Goal: Use online tool/utility: Utilize a website feature to perform a specific function

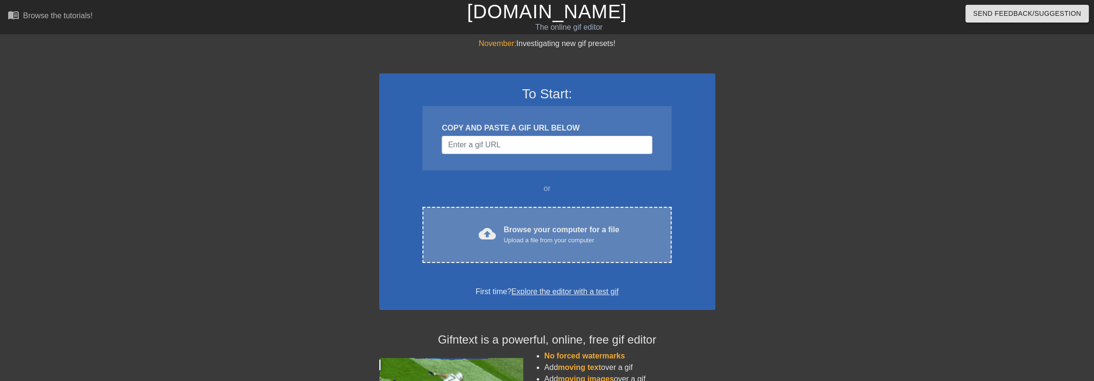
click at [591, 239] on div "Upload a file from your computer" at bounding box center [562, 241] width 116 height 10
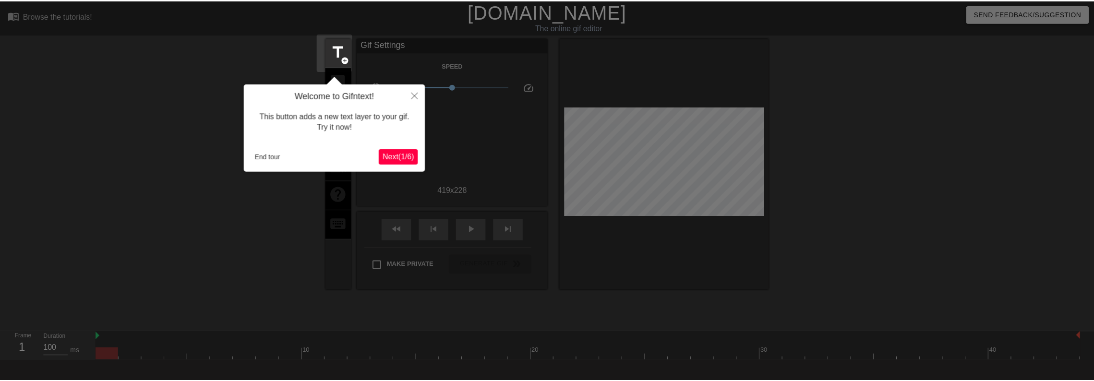
scroll to position [24, 0]
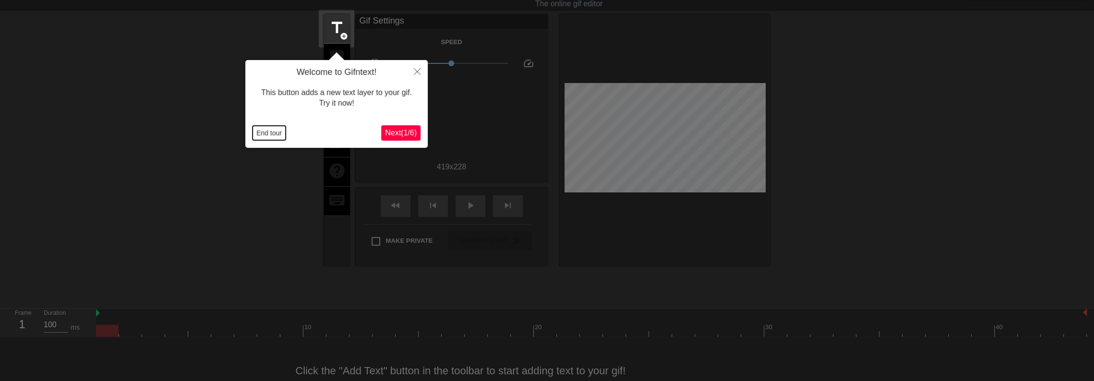
click at [267, 128] on button "End tour" at bounding box center [268, 133] width 33 height 14
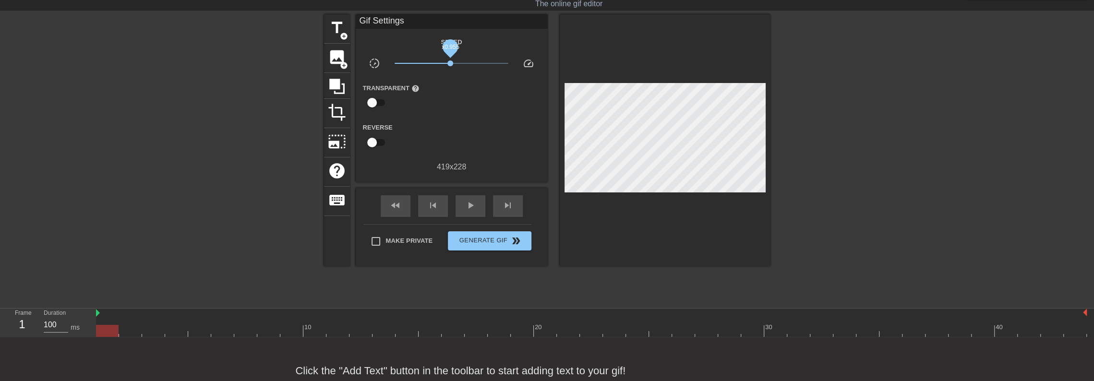
click at [450, 65] on span "x0.955" at bounding box center [450, 63] width 6 height 6
click at [469, 210] on span "play_arrow" at bounding box center [471, 206] width 12 height 12
click at [344, 27] on span "title" at bounding box center [337, 28] width 18 height 18
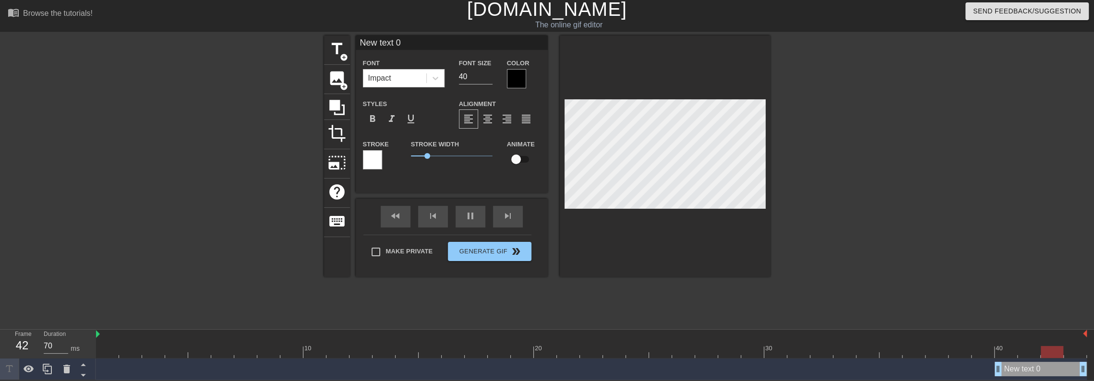
scroll to position [3, 0]
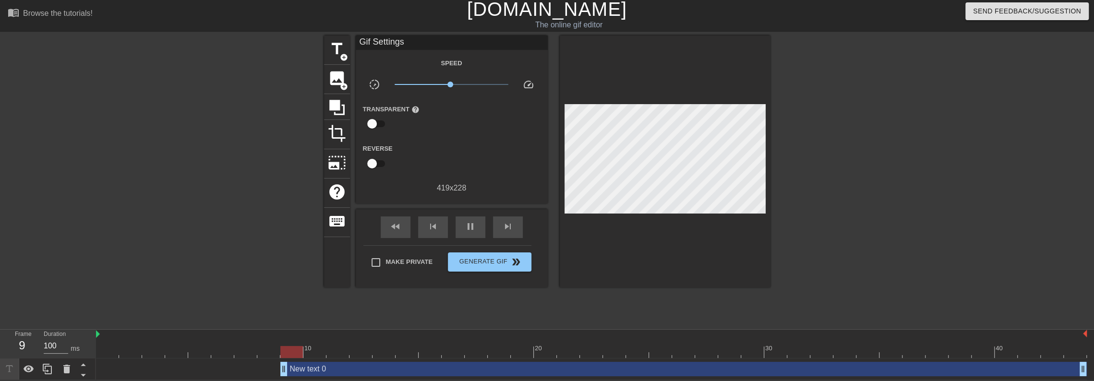
drag, startPoint x: 1000, startPoint y: 369, endPoint x: 268, endPoint y: 374, distance: 732.0
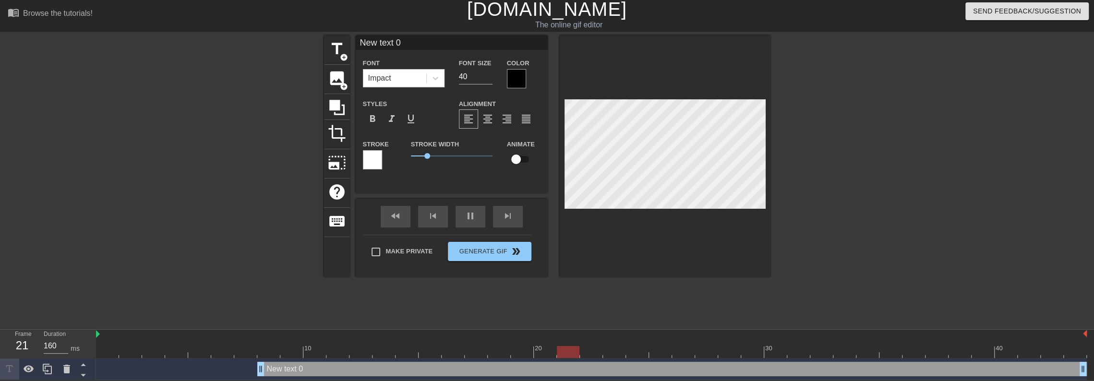
scroll to position [1, 2]
type input "90"
type input "G"
type textarea "G"
type input "100"
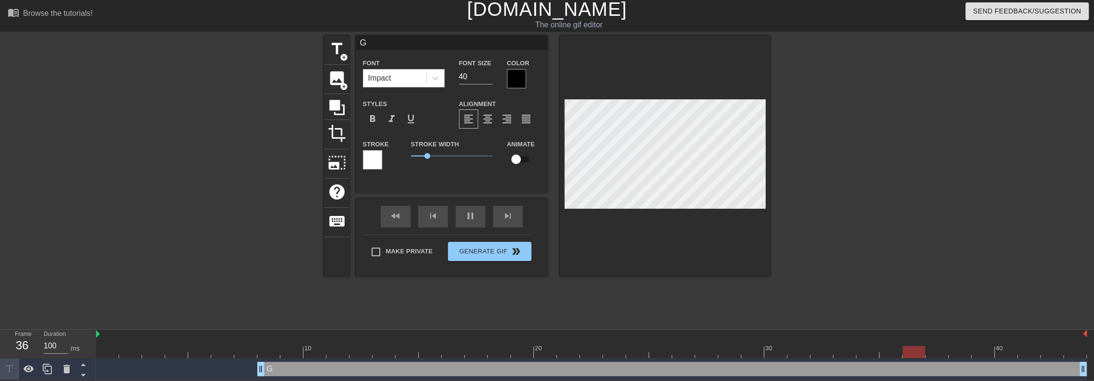
type input "Go"
type textarea "Go"
type input "Goo"
type textarea "Goo"
type input "90"
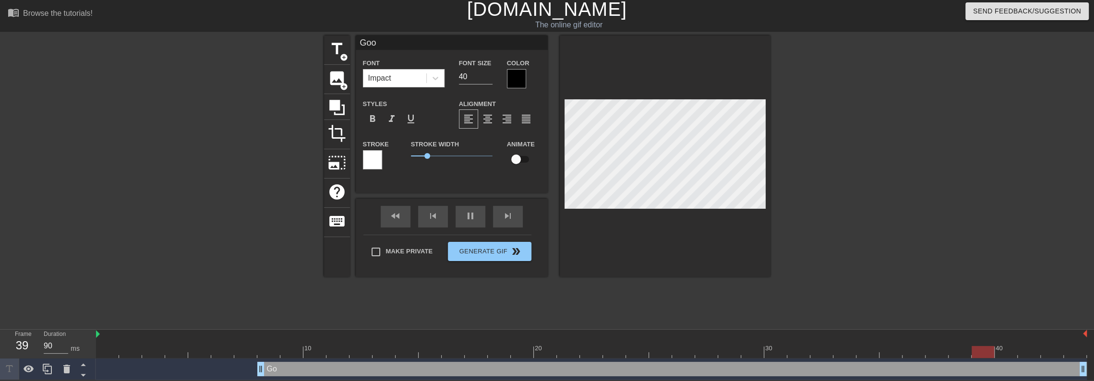
type input "Good"
type textarea "Good"
type input "70"
type textarea "Good"
type input "Good"
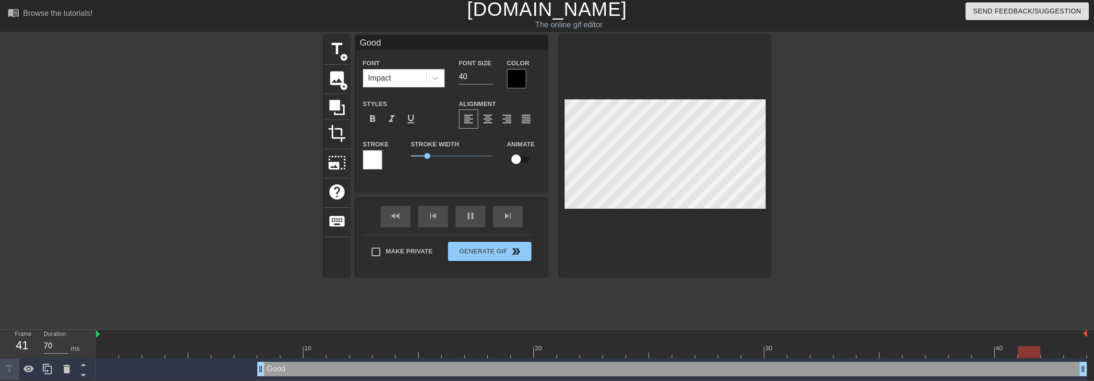
type input "100"
type input "Good m"
type textarea "Good m"
type input "Good mo"
type textarea "Good mo"
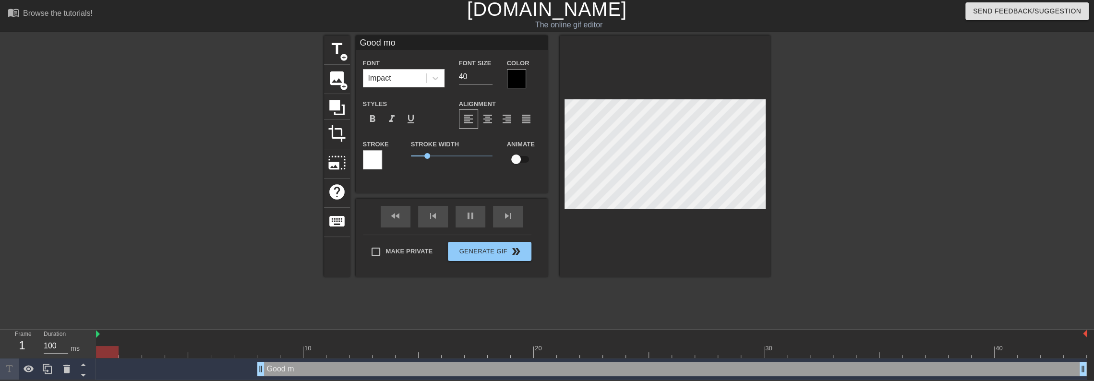
type input "Good mor"
type textarea "Good mor"
type input "Good morn"
type textarea "Good morn"
type input "Good morni"
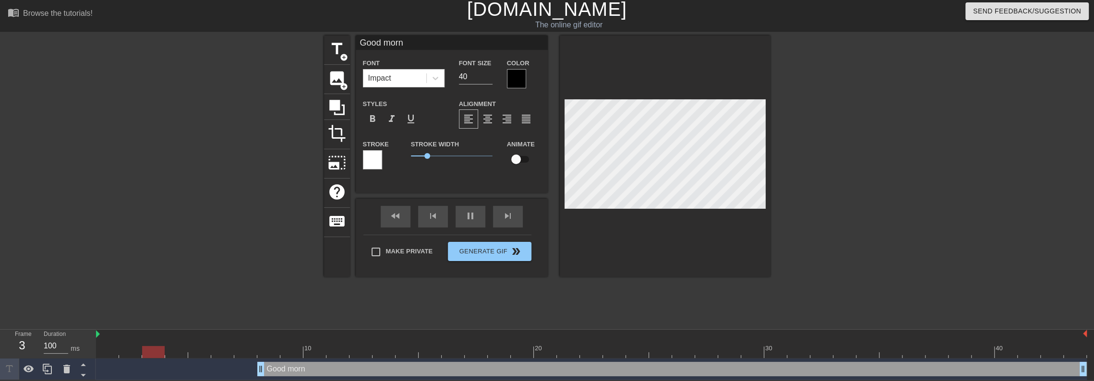
type textarea "Good morni"
type input "Good mornin"
type textarea "Good mornin"
type input "Good morning"
type textarea "Good morning"
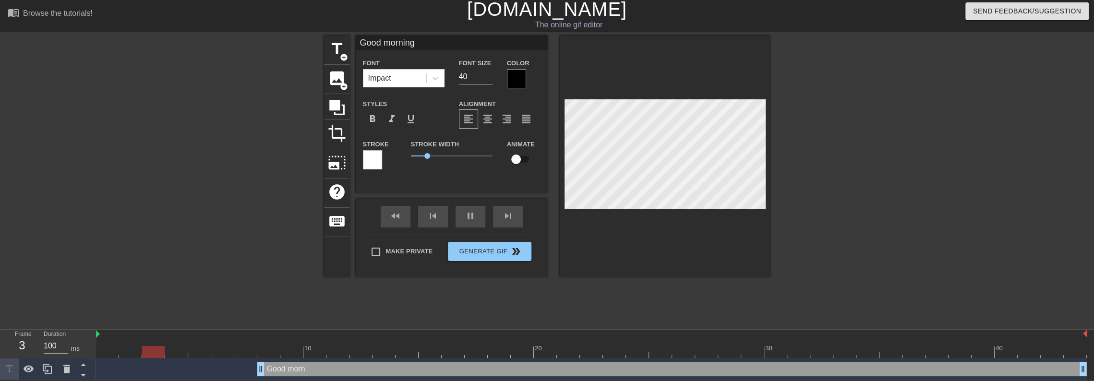
scroll to position [1, 3]
type input "110"
type textarea "Good morning"
click at [407, 41] on input "Good morning" at bounding box center [452, 43] width 192 height 14
click at [419, 44] on input "Good morning" at bounding box center [452, 43] width 192 height 14
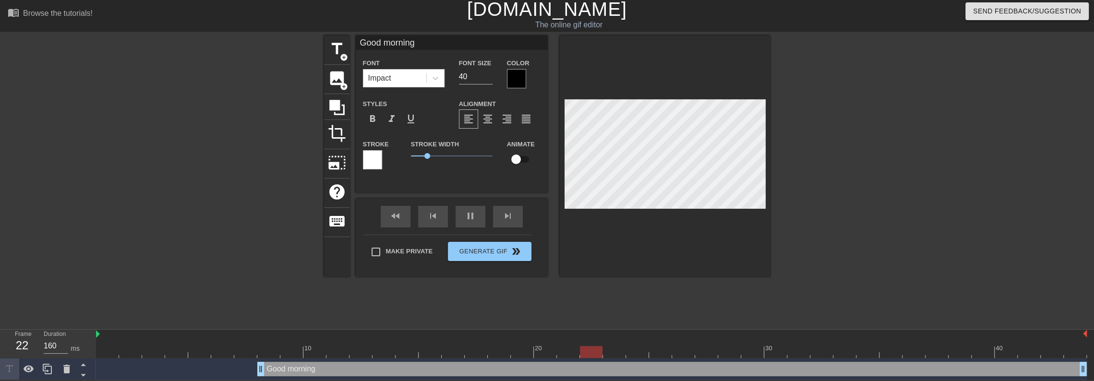
click at [516, 81] on div at bounding box center [516, 78] width 19 height 19
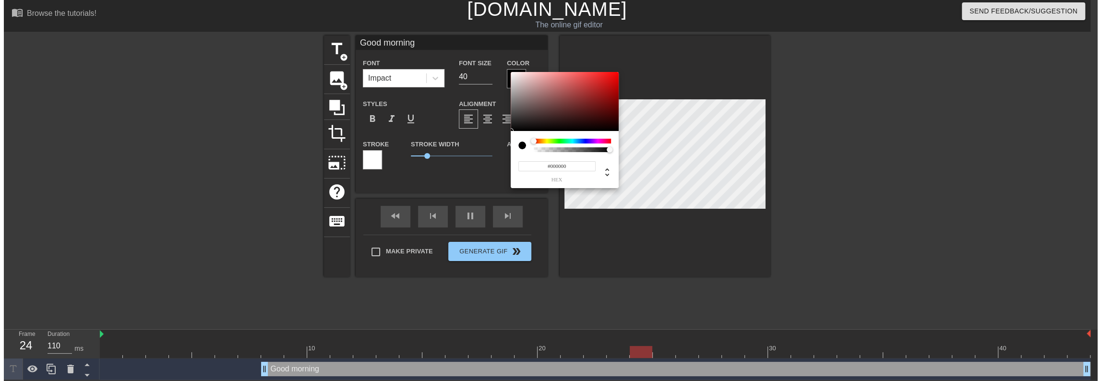
scroll to position [0, 0]
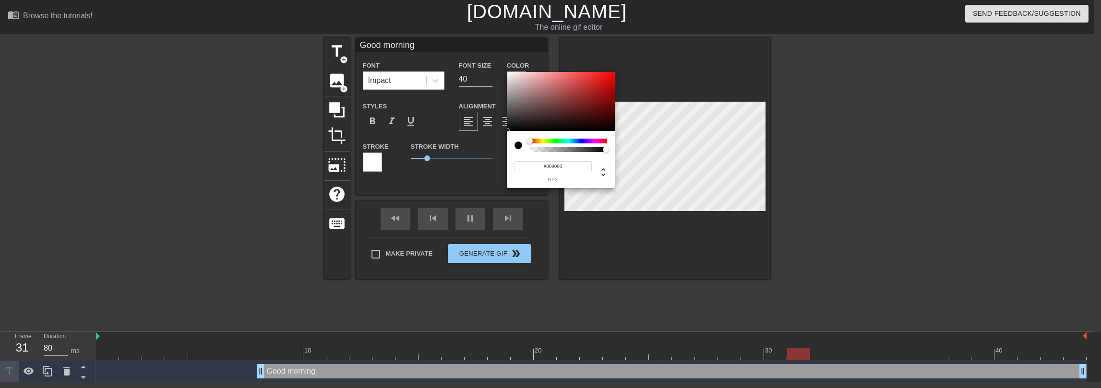
type input "100"
type input "#A99494"
type input "90"
type input "#B4A2A2"
type input "100"
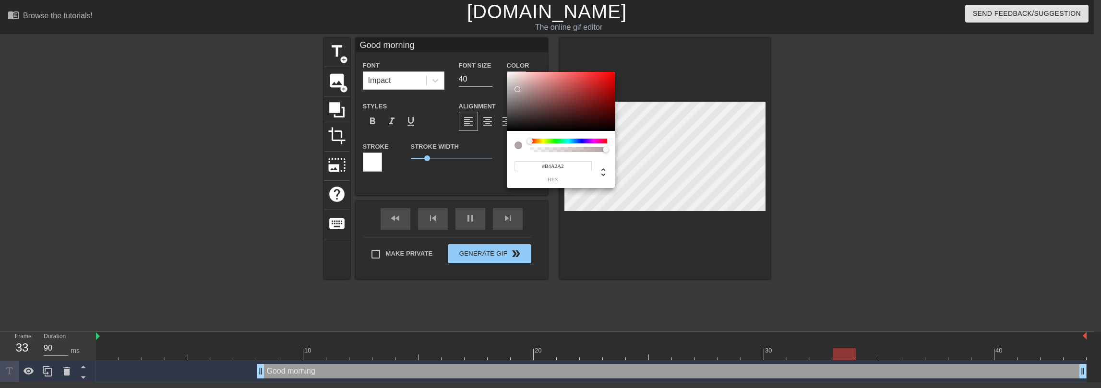
type input "#BEADAD"
type input "90"
type input "#E7E5E5"
type input "100"
type input "#F2BCBC"
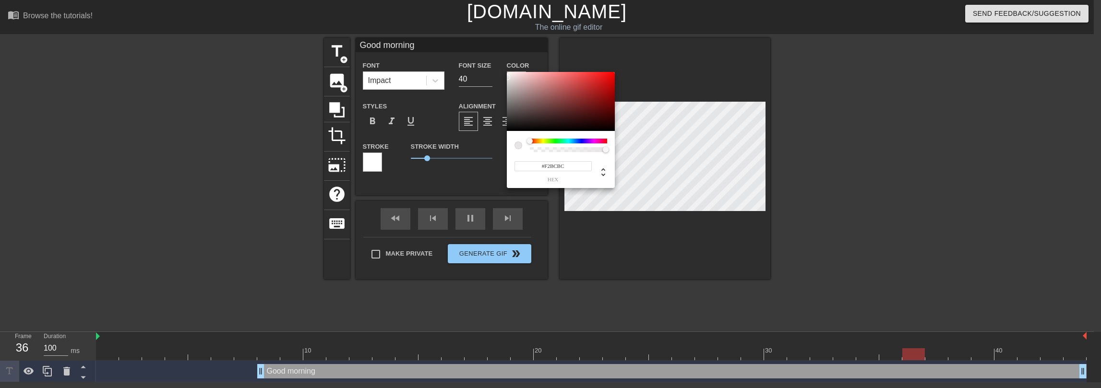
type input "90"
type input "#FFFFFF"
drag, startPoint x: 521, startPoint y: 93, endPoint x: 498, endPoint y: 68, distance: 34.3
click at [501, 69] on div "#FFFFFF hex" at bounding box center [550, 194] width 1101 height 388
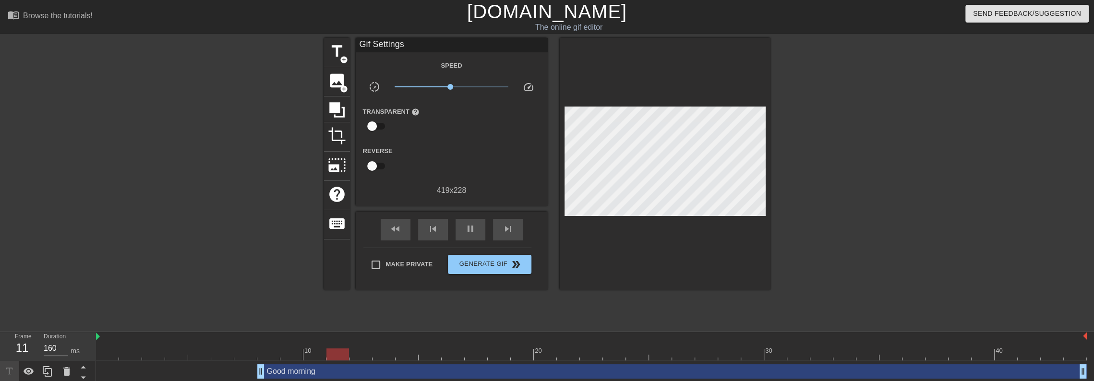
click at [456, 44] on div "Gif Settings" at bounding box center [452, 45] width 192 height 14
click at [430, 49] on div "Gif Settings" at bounding box center [452, 45] width 192 height 14
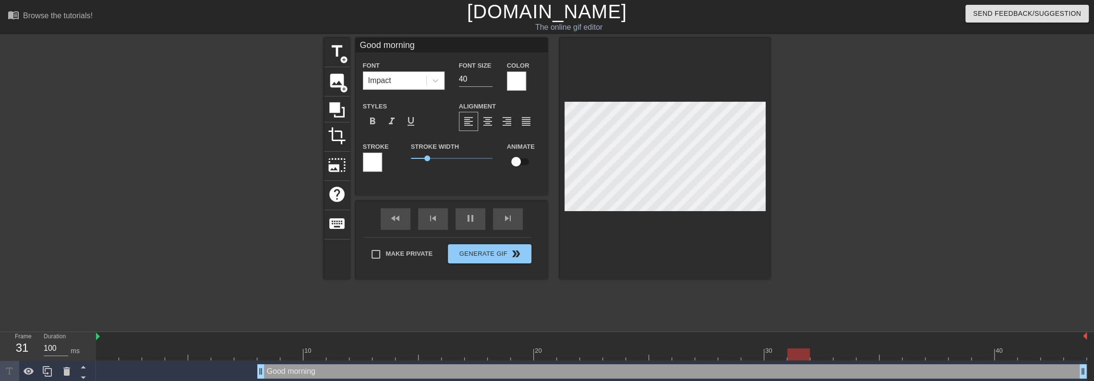
click at [370, 161] on div at bounding box center [372, 162] width 19 height 19
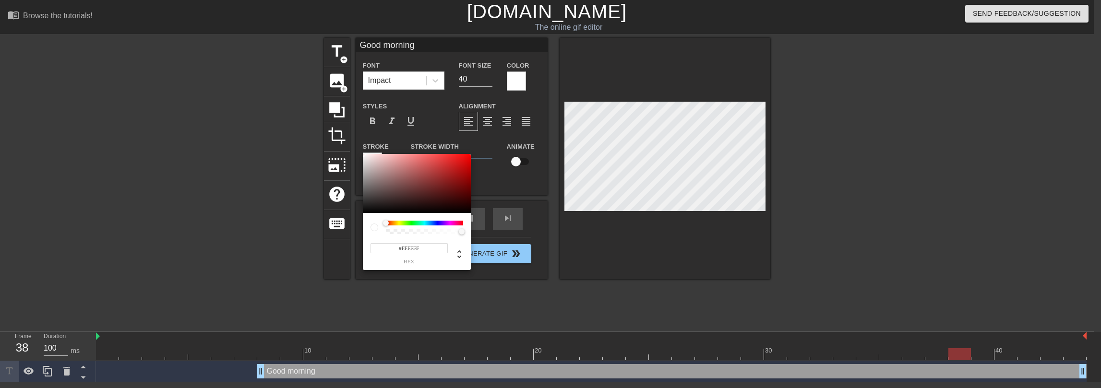
type input "90"
type input "#9B6262"
type input "70"
type input "#111010"
type input "100"
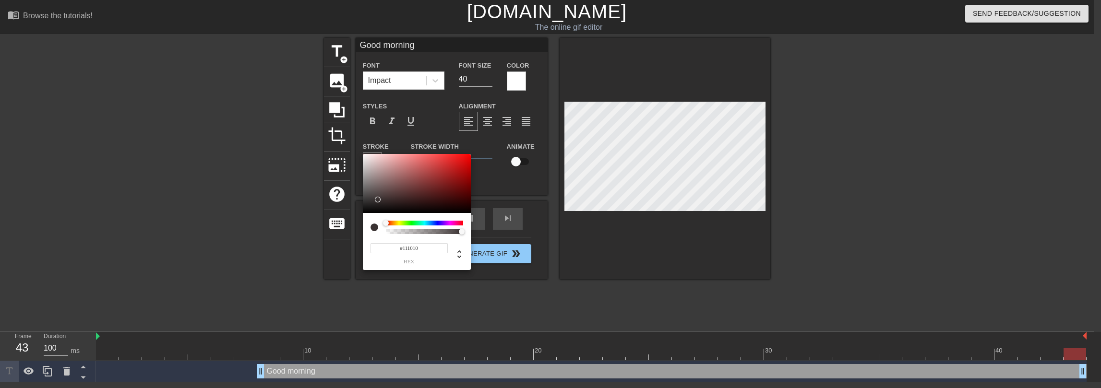
type input "#000000"
drag, startPoint x: 391, startPoint y: 186, endPoint x: 348, endPoint y: 233, distance: 63.9
click at [348, 233] on div "#000000 hex" at bounding box center [550, 194] width 1101 height 388
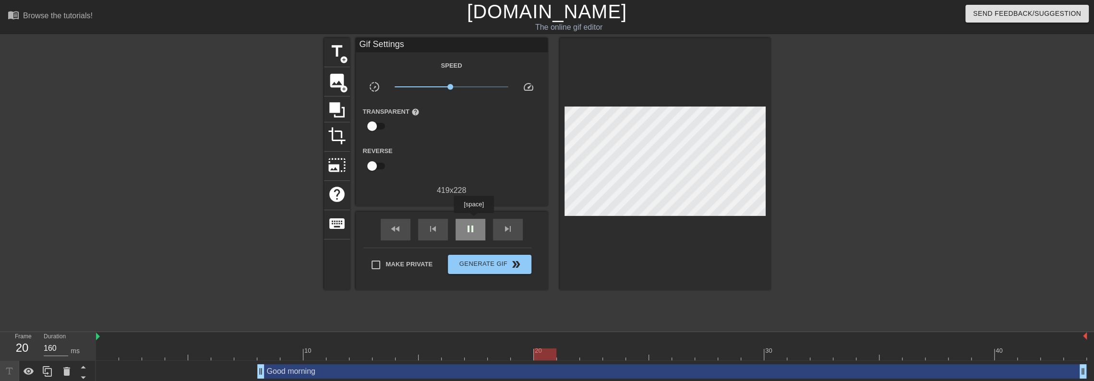
click at [473, 220] on div "pause" at bounding box center [471, 230] width 30 height 22
click at [650, 264] on div at bounding box center [665, 164] width 211 height 252
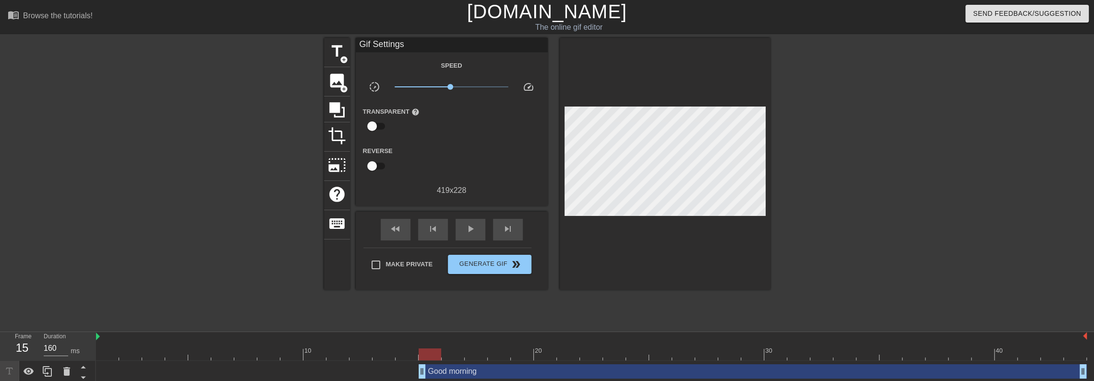
drag, startPoint x: 258, startPoint y: 369, endPoint x: 414, endPoint y: 369, distance: 156.0
click at [414, 369] on div "Good morning drag_handle drag_handle" at bounding box center [591, 371] width 991 height 14
click at [394, 228] on span "fast_rewind" at bounding box center [396, 229] width 12 height 12
click at [471, 231] on span "play_arrow" at bounding box center [471, 229] width 12 height 12
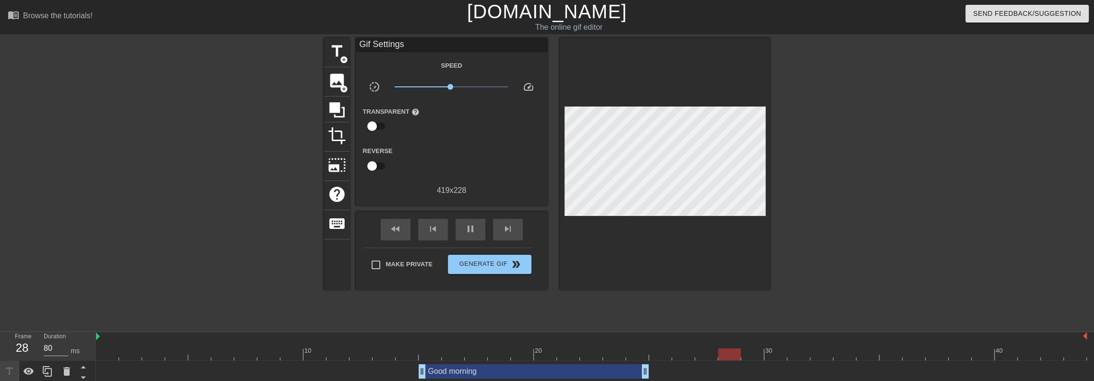
drag, startPoint x: 1082, startPoint y: 370, endPoint x: 653, endPoint y: 369, distance: 429.6
click at [653, 369] on div "Good morning drag_handle drag_handle" at bounding box center [591, 371] width 991 height 14
drag, startPoint x: 645, startPoint y: 375, endPoint x: 687, endPoint y: 372, distance: 42.3
click at [396, 236] on div "fast_rewind" at bounding box center [396, 230] width 30 height 22
click at [465, 233] on span "pause" at bounding box center [471, 229] width 12 height 12
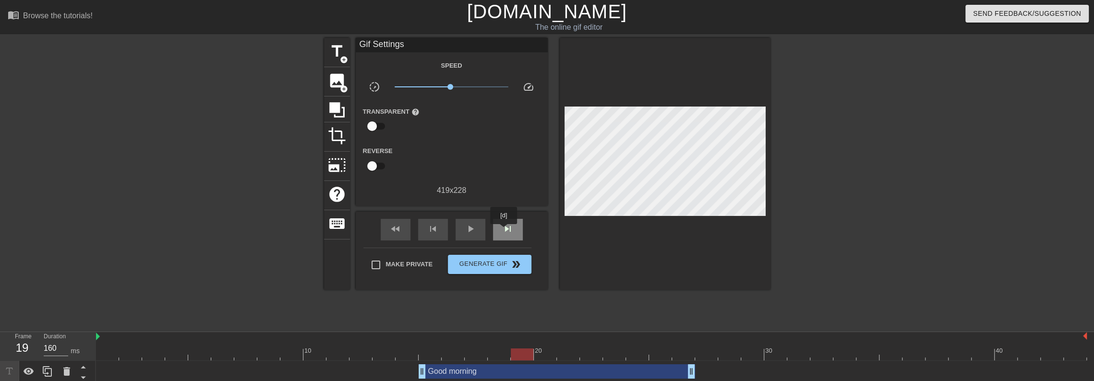
click at [504, 230] on span "skip_next" at bounding box center [508, 229] width 12 height 12
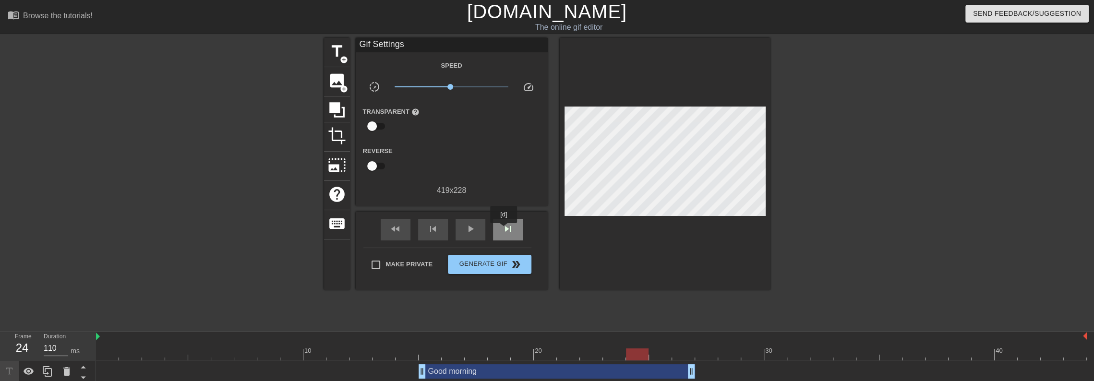
click at [504, 230] on span "skip_next" at bounding box center [508, 229] width 12 height 12
click at [428, 233] on span "skip_previous" at bounding box center [433, 229] width 12 height 12
drag, startPoint x: 691, startPoint y: 372, endPoint x: 667, endPoint y: 370, distance: 24.1
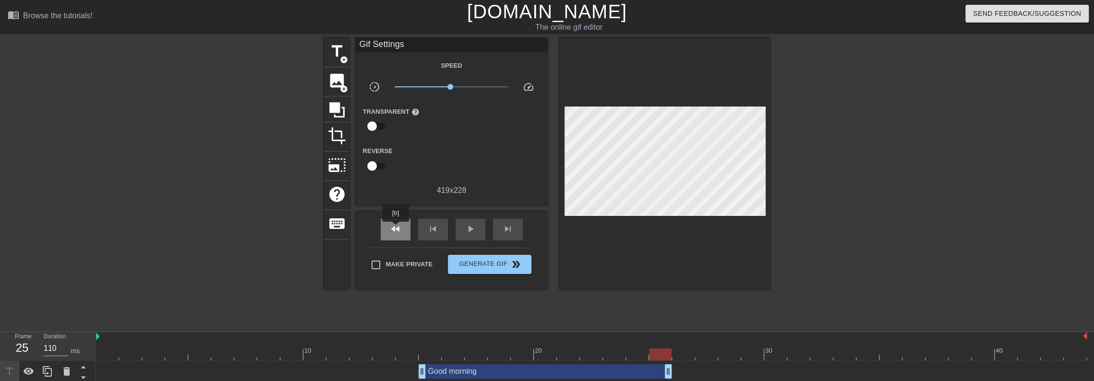
click at [396, 228] on span "fast_rewind" at bounding box center [396, 229] width 12 height 12
click at [471, 231] on span "play_arrow" at bounding box center [471, 229] width 12 height 12
type input "90"
drag, startPoint x: 492, startPoint y: 267, endPoint x: 487, endPoint y: 257, distance: 10.5
click at [492, 266] on span "Generate Gif double_arrow" at bounding box center [489, 265] width 75 height 12
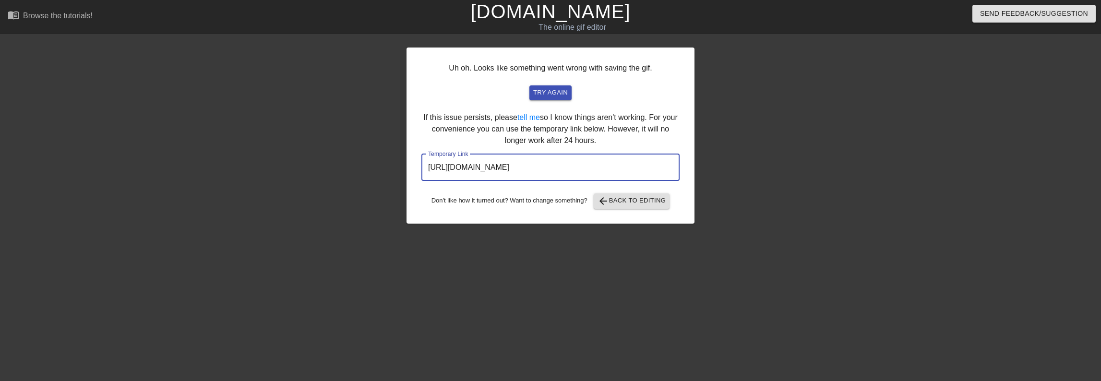
drag, startPoint x: 594, startPoint y: 166, endPoint x: 320, endPoint y: 164, distance: 274.6
click at [320, 164] on div "Uh oh. Looks like something went wrong with saving the gif. try again If this i…" at bounding box center [550, 182] width 1101 height 288
